Goal: Download file/media

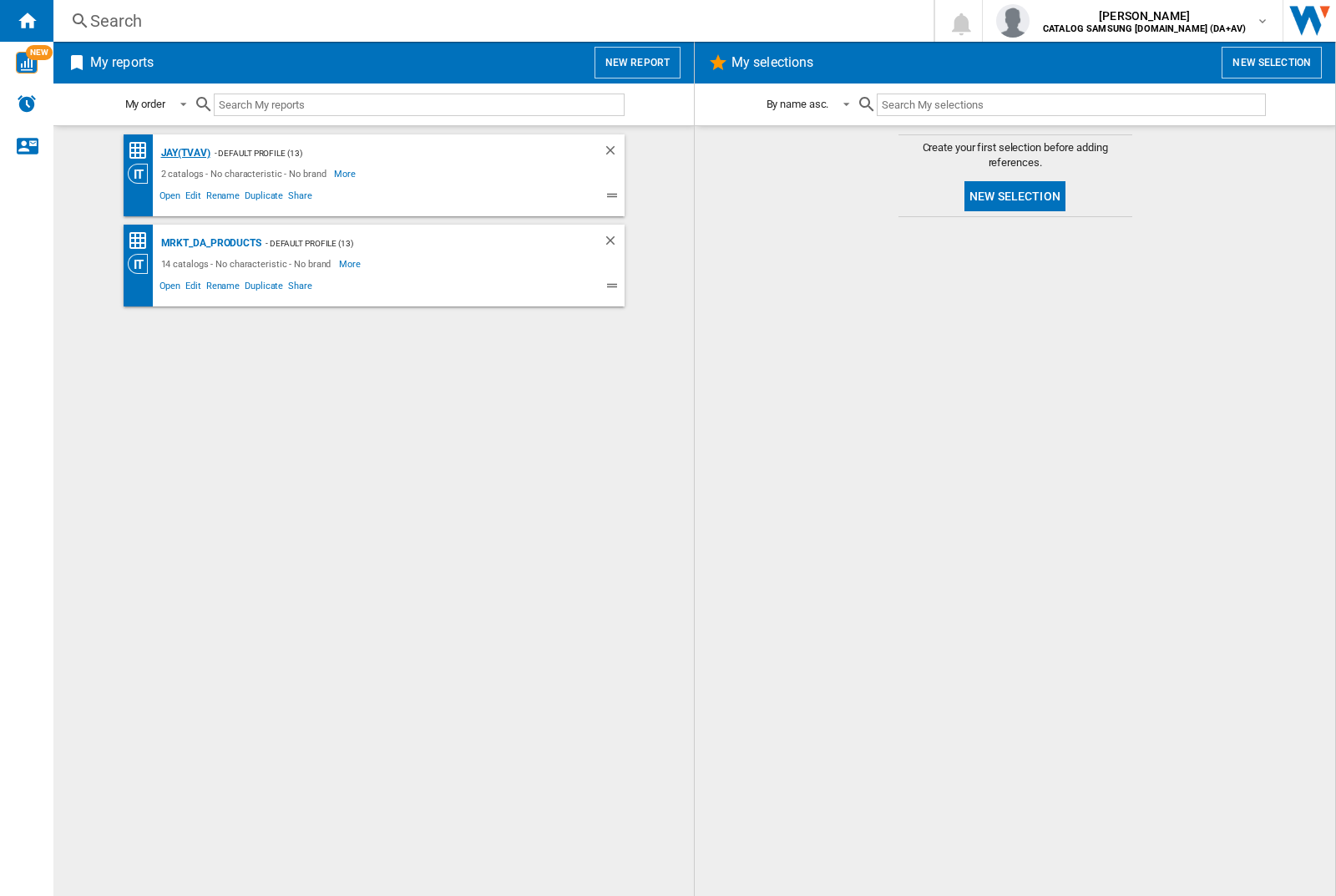
click at [186, 153] on div "JAY(TVAV)" at bounding box center [183, 153] width 53 height 21
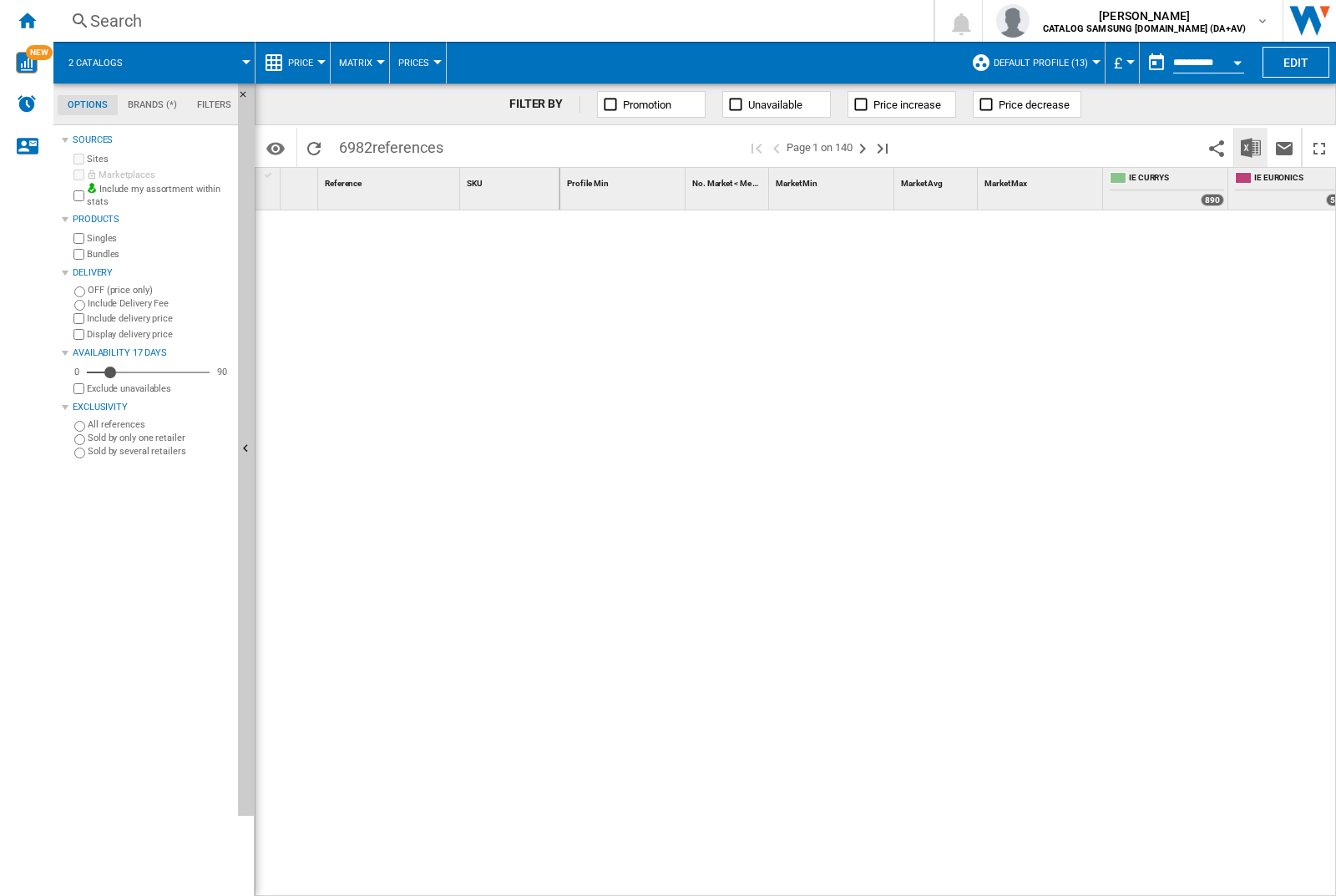
click at [1250, 147] on img "Download in Excel" at bounding box center [1250, 147] width 20 height 20
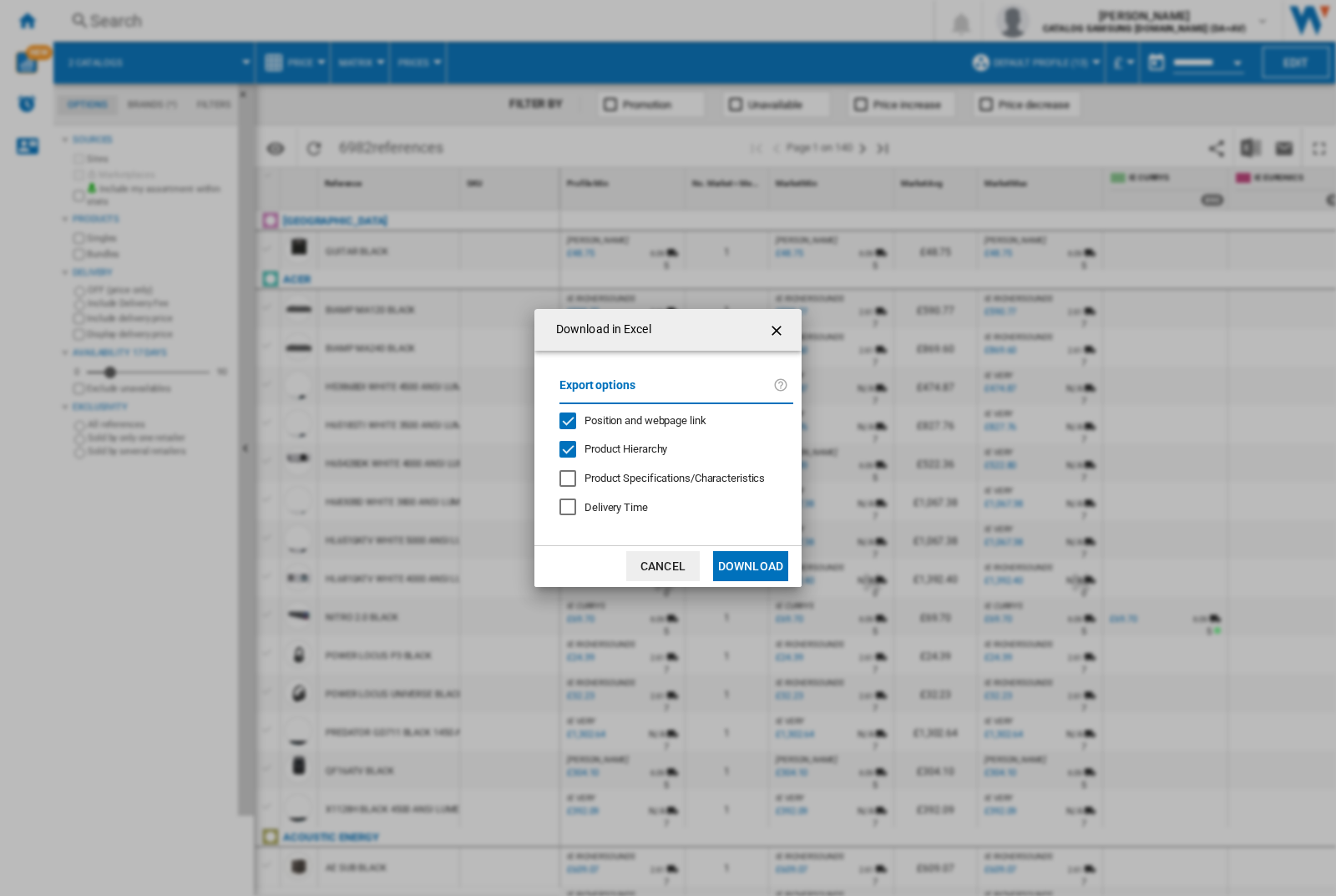
click at [670, 420] on span "Position and webpage link" at bounding box center [645, 420] width 122 height 13
click at [750, 566] on button "Download" at bounding box center [750, 565] width 75 height 30
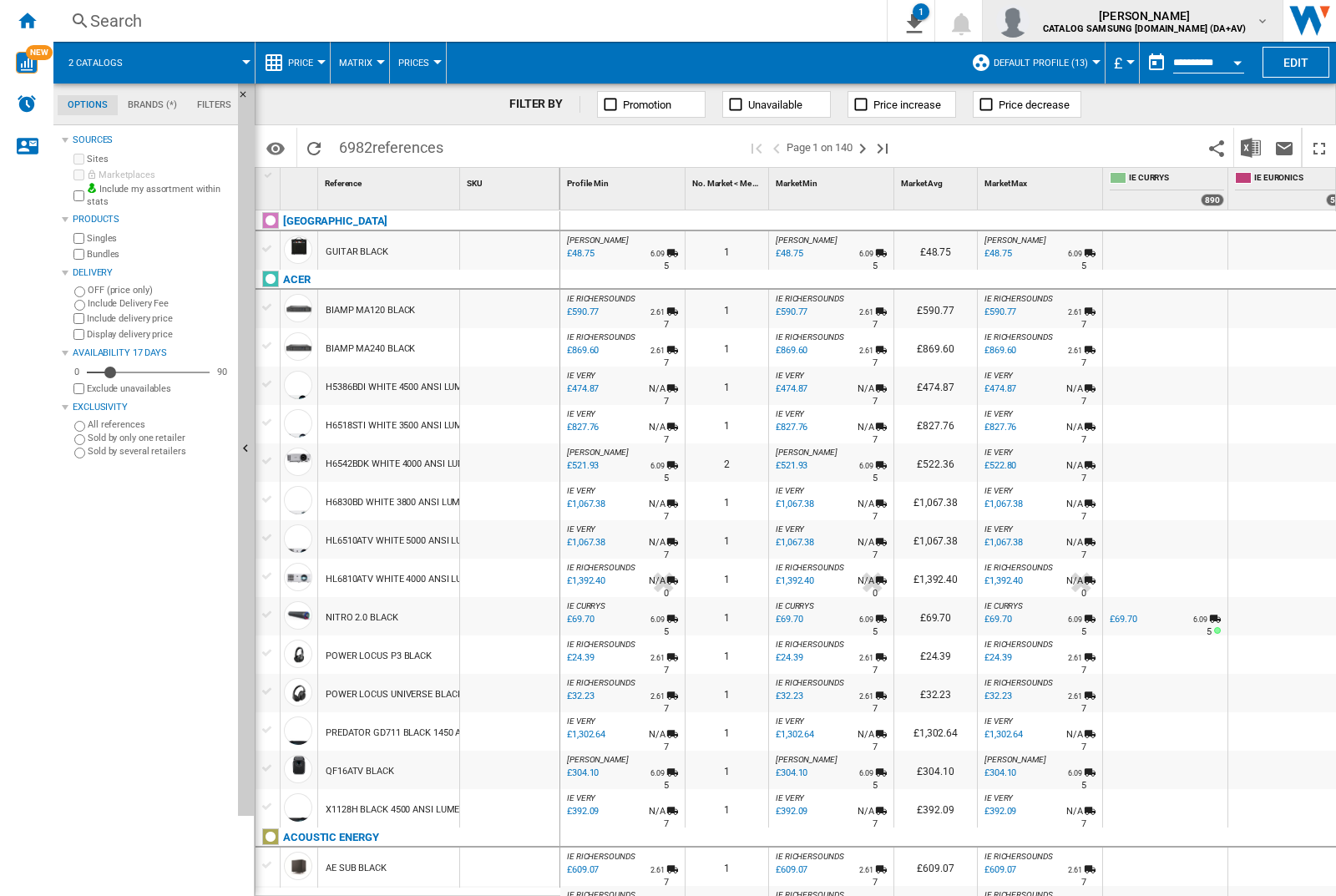
click at [1029, 21] on img "button" at bounding box center [1012, 20] width 33 height 33
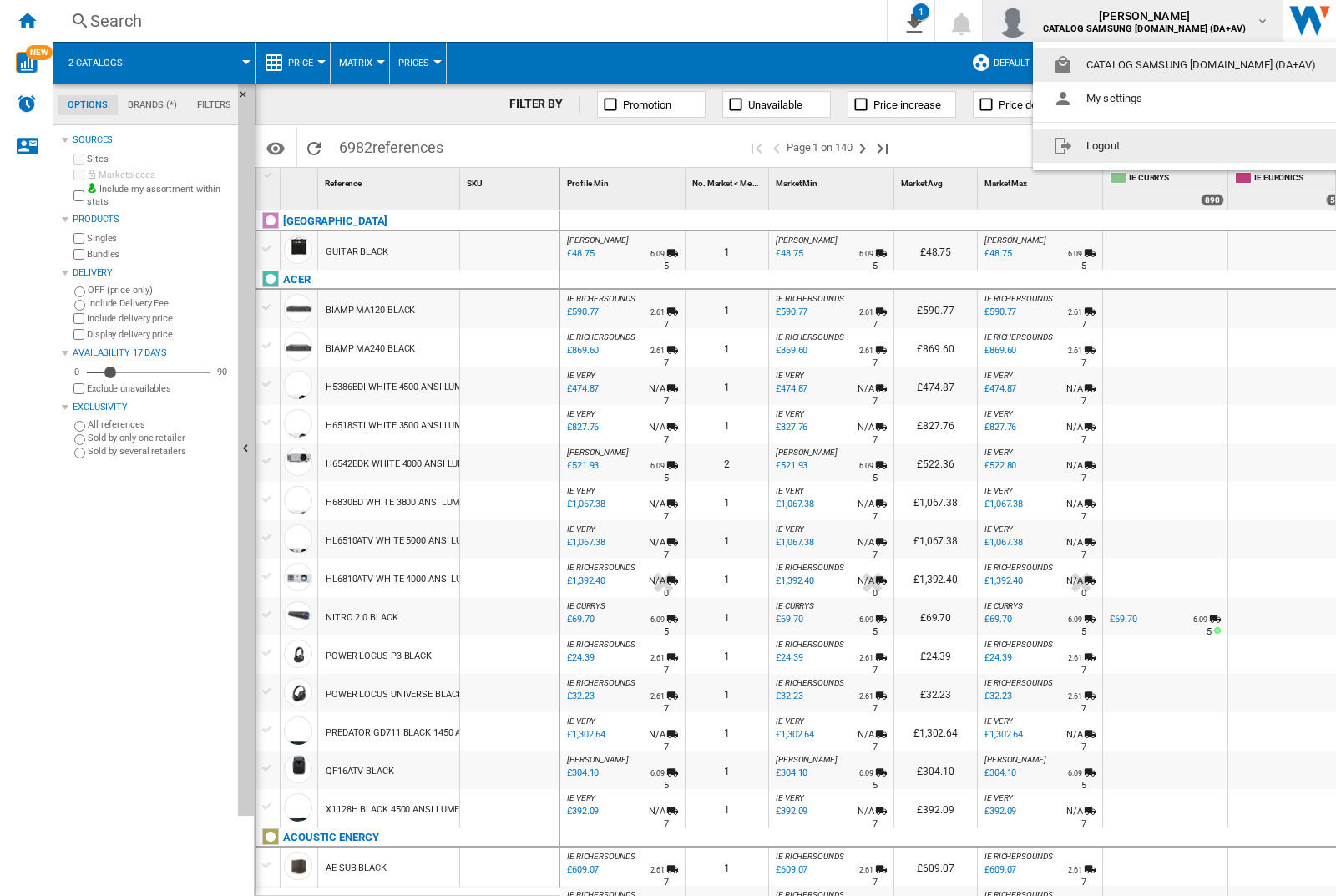
click at [1161, 146] on button "Logout" at bounding box center [1187, 146] width 309 height 33
